Goal: Information Seeking & Learning: Learn about a topic

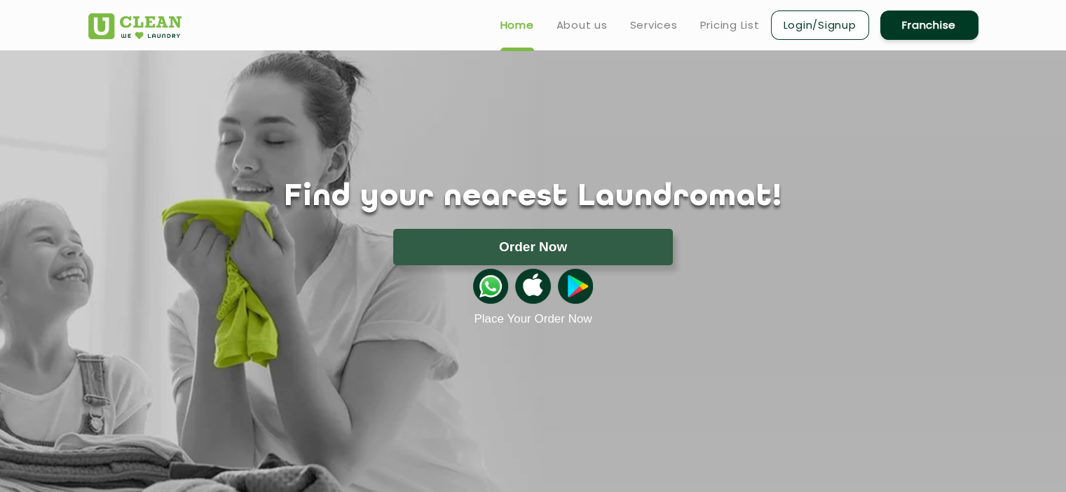
click at [341, 72] on div "Find your nearest Laundromat! Please select the location Order Now Place Your O…" at bounding box center [533, 188] width 911 height 276
click at [350, 91] on div "Find your nearest Laundromat! Please select the location Order Now Place Your O…" at bounding box center [533, 188] width 911 height 276
click at [727, 27] on link "Pricing List" at bounding box center [730, 25] width 60 height 17
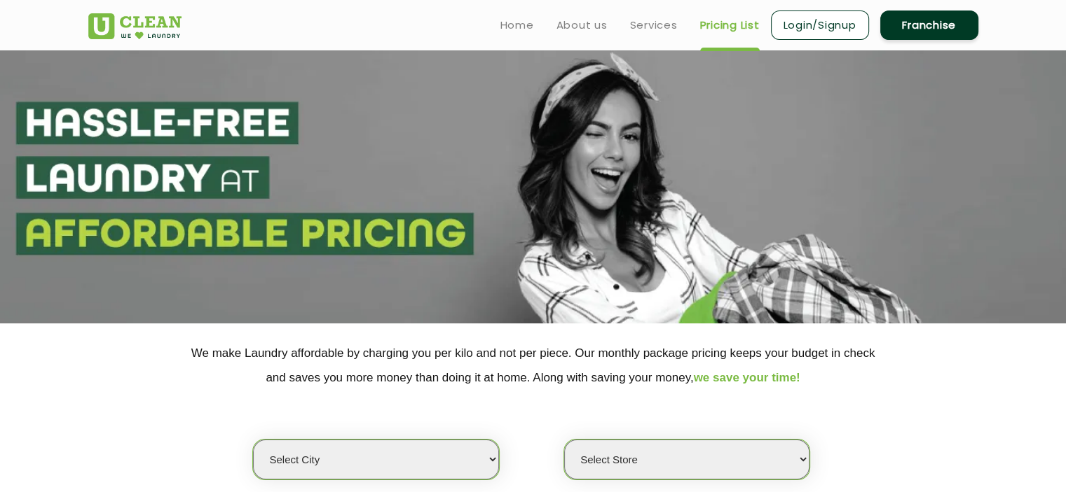
click at [311, 453] on select "Select city [GEOGRAPHIC_DATA] [GEOGRAPHIC_DATA] [GEOGRAPHIC_DATA] [GEOGRAPHIC_D…" at bounding box center [375, 460] width 245 height 40
click at [343, 472] on select "Select city [GEOGRAPHIC_DATA] [GEOGRAPHIC_DATA] [GEOGRAPHIC_DATA] [GEOGRAPHIC_D…" at bounding box center [375, 460] width 245 height 40
select select "16"
click at [253, 440] on select "Select city [GEOGRAPHIC_DATA] [GEOGRAPHIC_DATA] [GEOGRAPHIC_DATA] [GEOGRAPHIC_D…" at bounding box center [375, 460] width 245 height 40
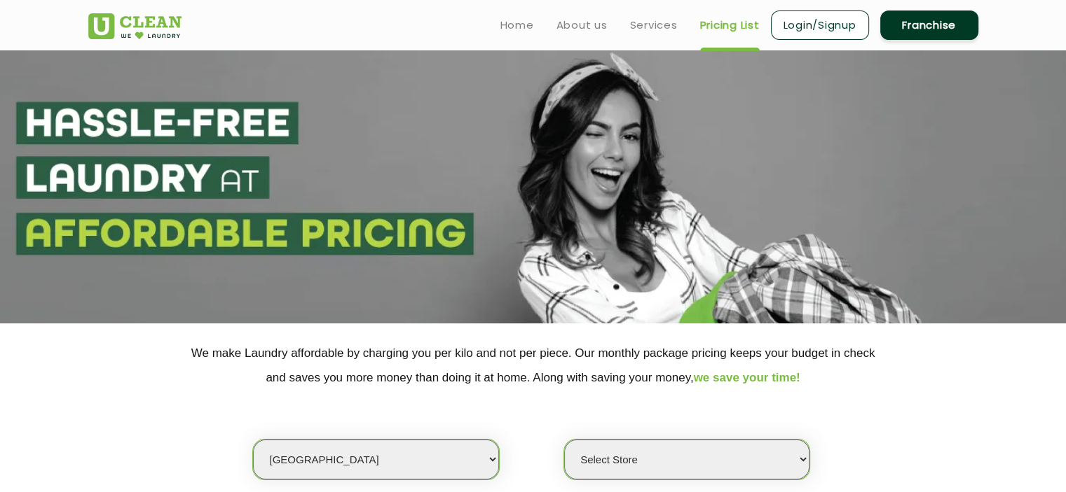
click at [708, 468] on select "Select Store UClean Powai UClean Deonar UClean LBS Marg UClean Chembur UClean W…" at bounding box center [686, 460] width 245 height 40
select select "440"
click at [564, 440] on select "Select Store UClean Powai UClean Deonar UClean LBS Marg UClean Chembur UClean W…" at bounding box center [686, 460] width 245 height 40
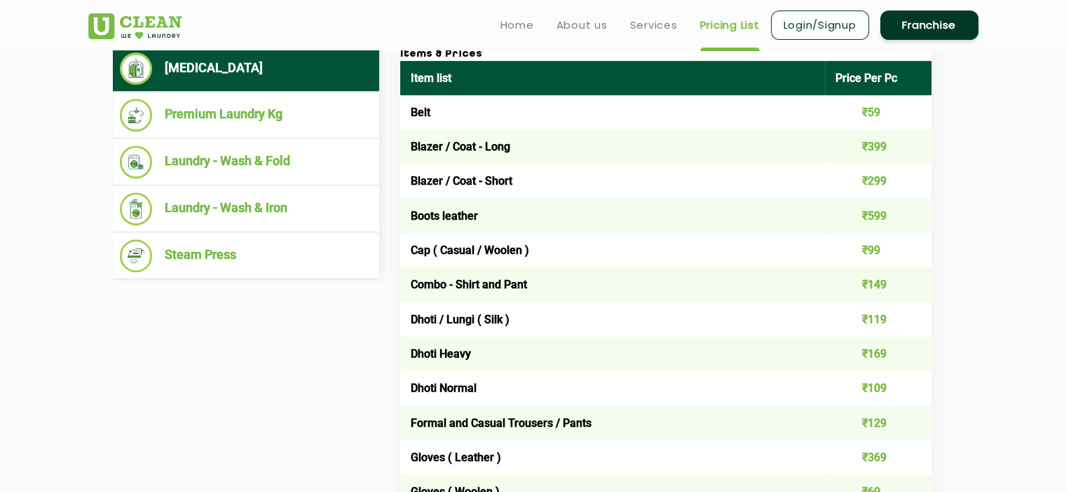
scroll to position [428, 0]
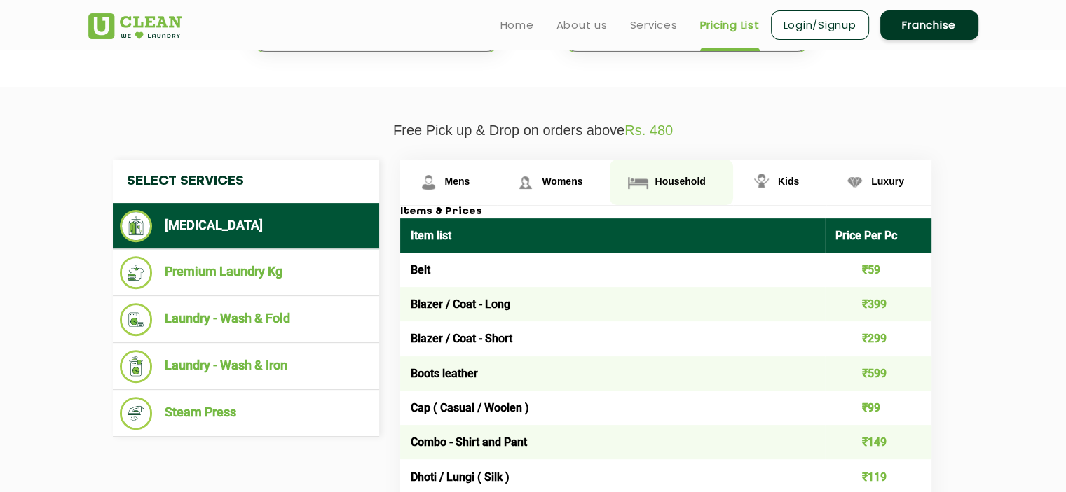
click at [674, 178] on span "Household" at bounding box center [679, 181] width 50 height 11
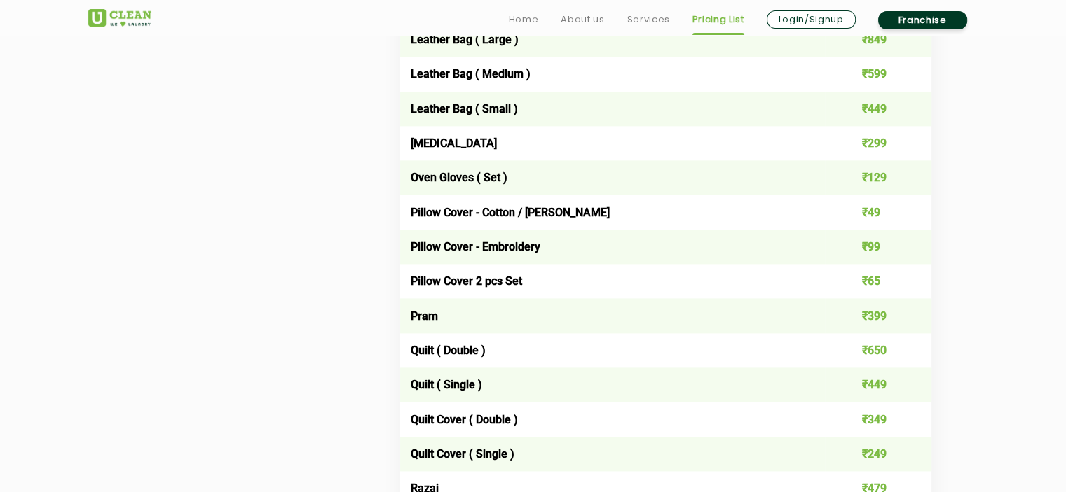
scroll to position [1833, 0]
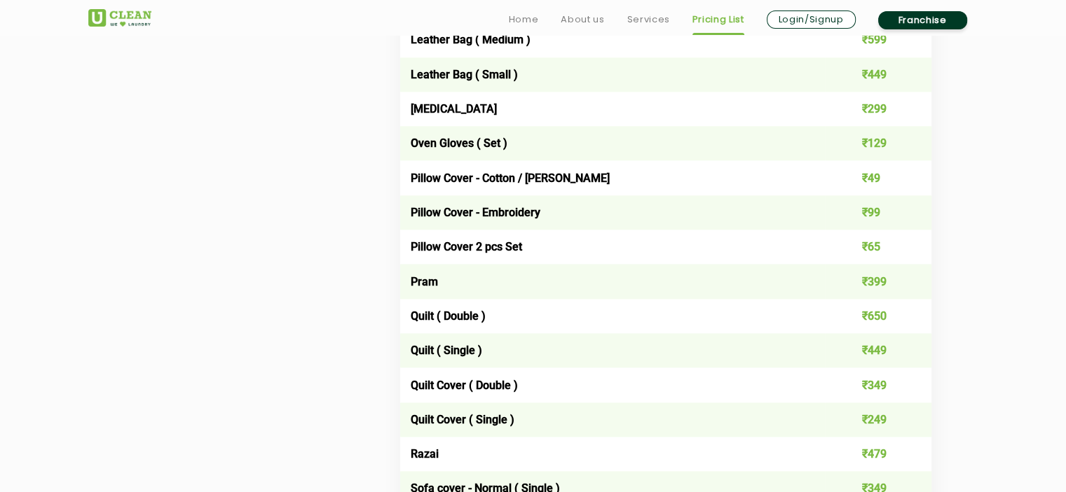
click at [146, 10] on img at bounding box center [119, 18] width 63 height 18
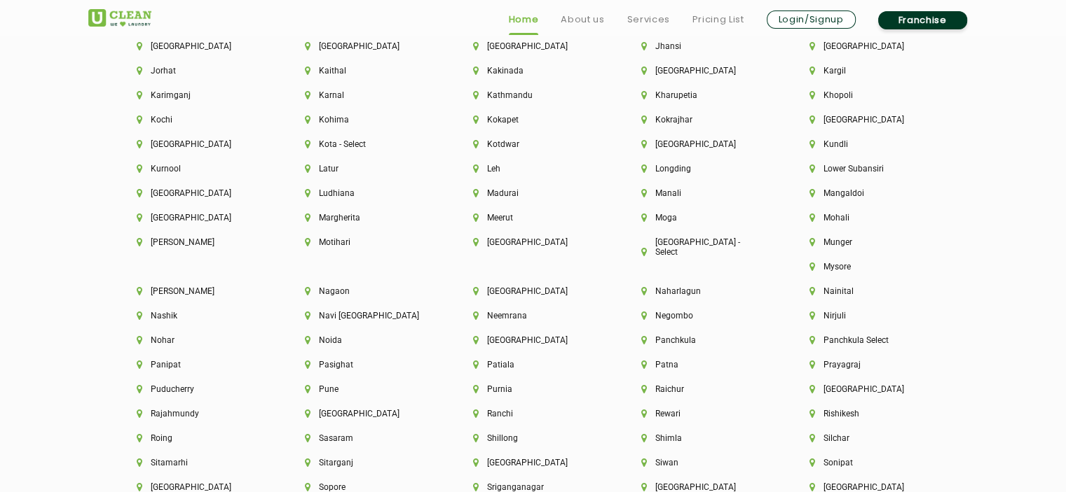
scroll to position [4007, 0]
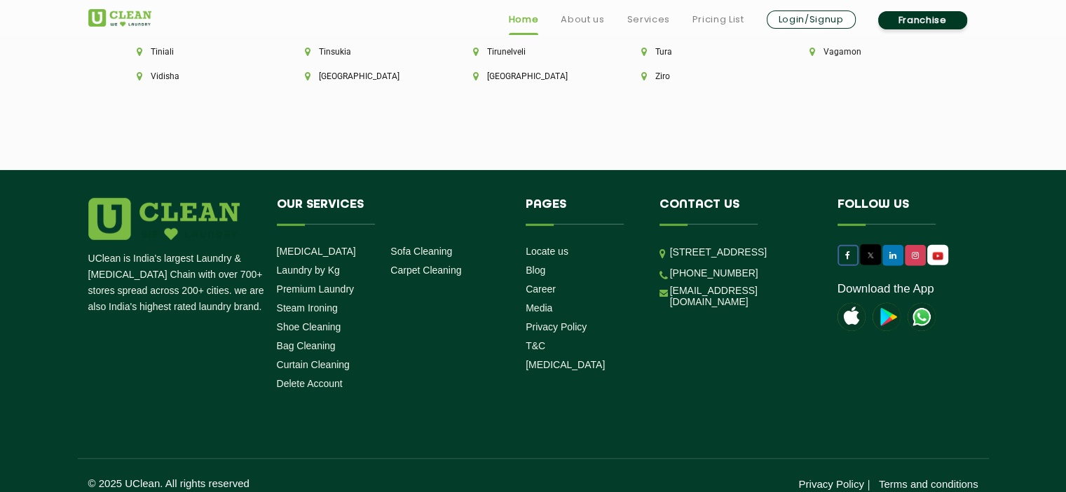
click at [848, 251] on icon at bounding box center [847, 255] width 5 height 8
